Goal: Information Seeking & Learning: Learn about a topic

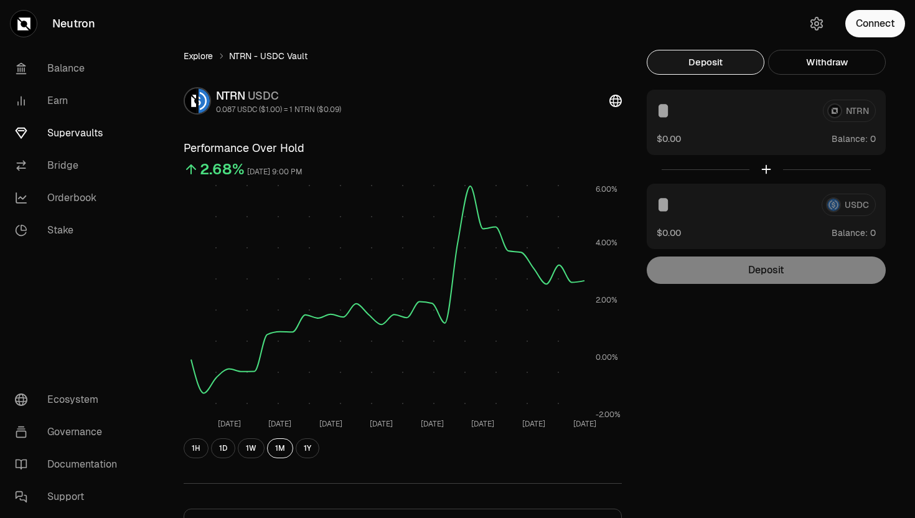
click at [197, 62] on link "Explore" at bounding box center [198, 56] width 29 height 12
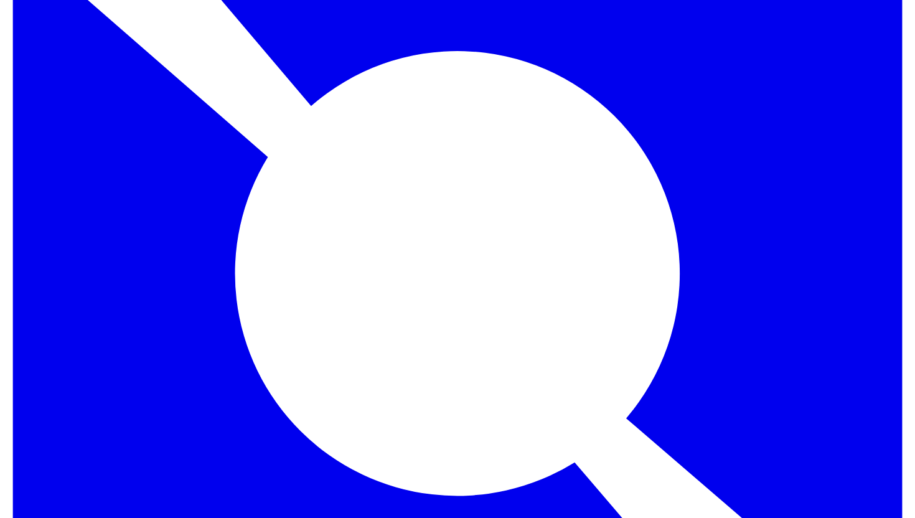
scroll to position [199, 0]
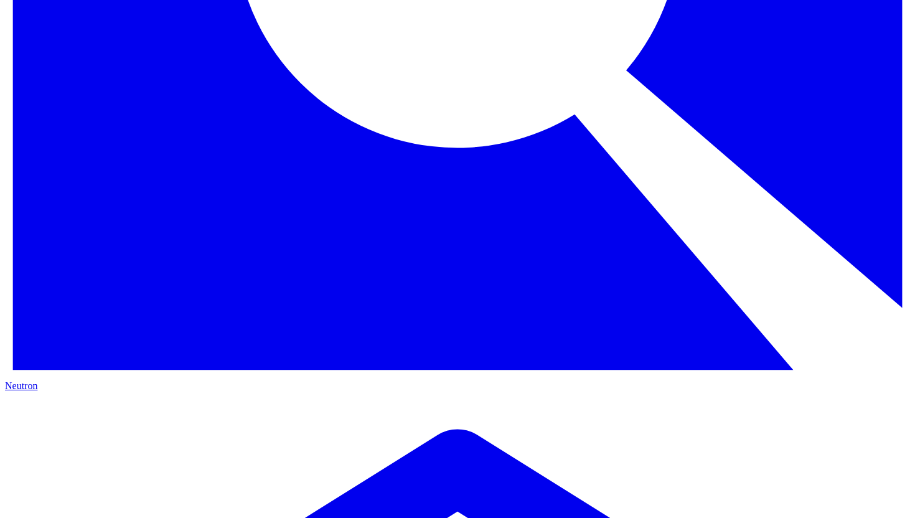
scroll to position [526, 0]
